Goal: Navigation & Orientation: Find specific page/section

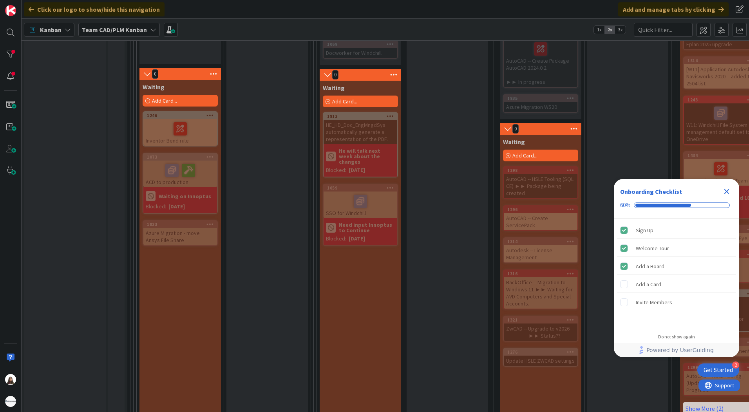
scroll to position [588, 0]
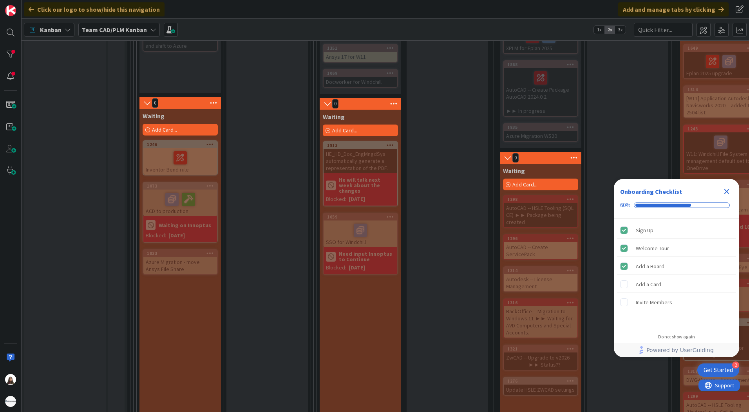
click at [154, 29] on icon at bounding box center [153, 30] width 6 height 6
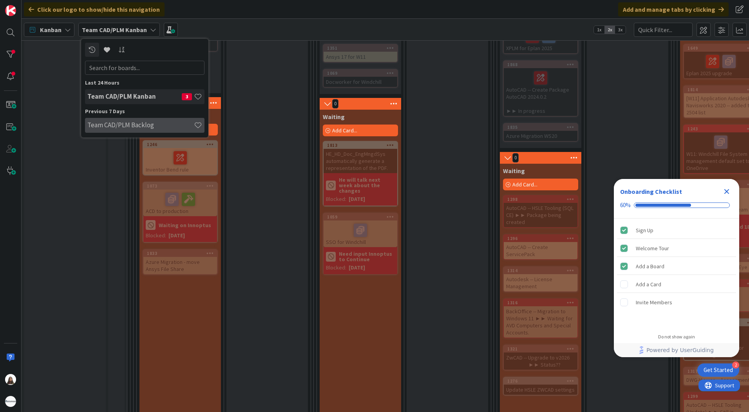
click at [124, 127] on h4 "Team CAD/PLM Backlog" at bounding box center [140, 125] width 107 height 8
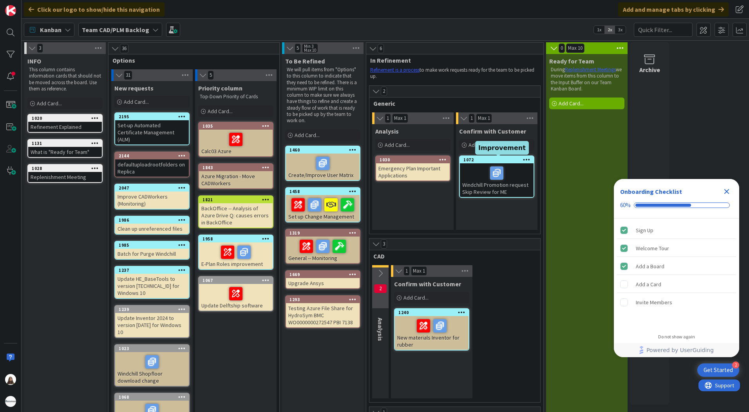
click at [507, 160] on div "1072" at bounding box center [499, 159] width 70 height 5
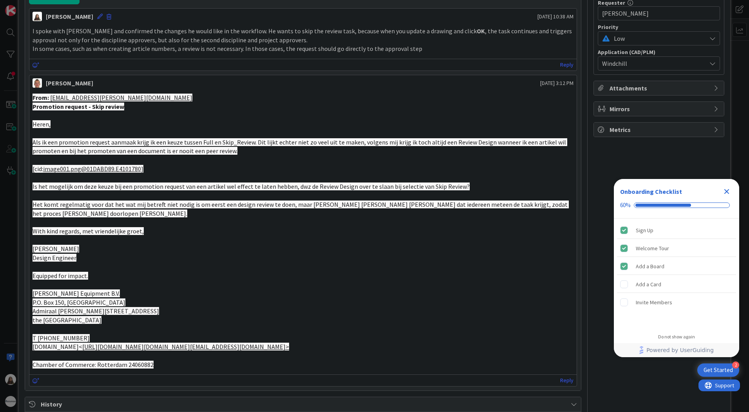
scroll to position [314, 0]
